Goal: Task Accomplishment & Management: Complete application form

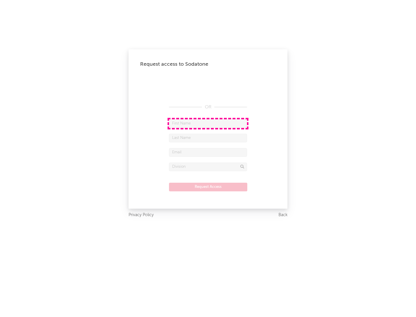
click at [208, 124] on input "text" at bounding box center [208, 123] width 78 height 9
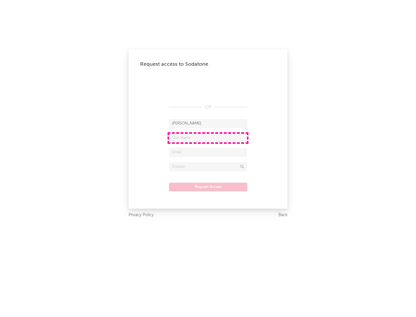
type input "[PERSON_NAME]"
click at [208, 138] on input "text" at bounding box center [208, 138] width 78 height 9
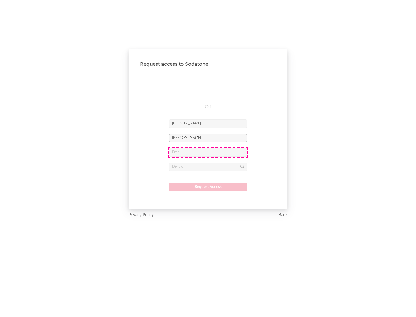
type input "[PERSON_NAME]"
click at [208, 152] on input "text" at bounding box center [208, 152] width 78 height 9
type input "[EMAIL_ADDRESS][DOMAIN_NAME]"
click at [208, 167] on input "text" at bounding box center [208, 167] width 78 height 9
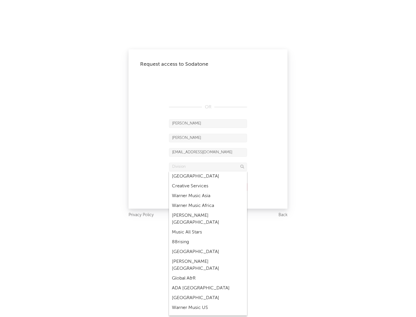
click at [206, 228] on div "Music All Stars" at bounding box center [208, 233] width 78 height 10
type input "Music All Stars"
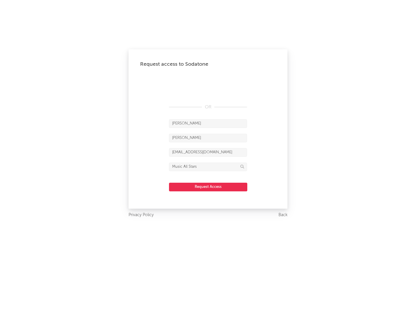
click at [208, 187] on button "Request Access" at bounding box center [208, 187] width 78 height 9
